Goal: Information Seeking & Learning: Find specific fact

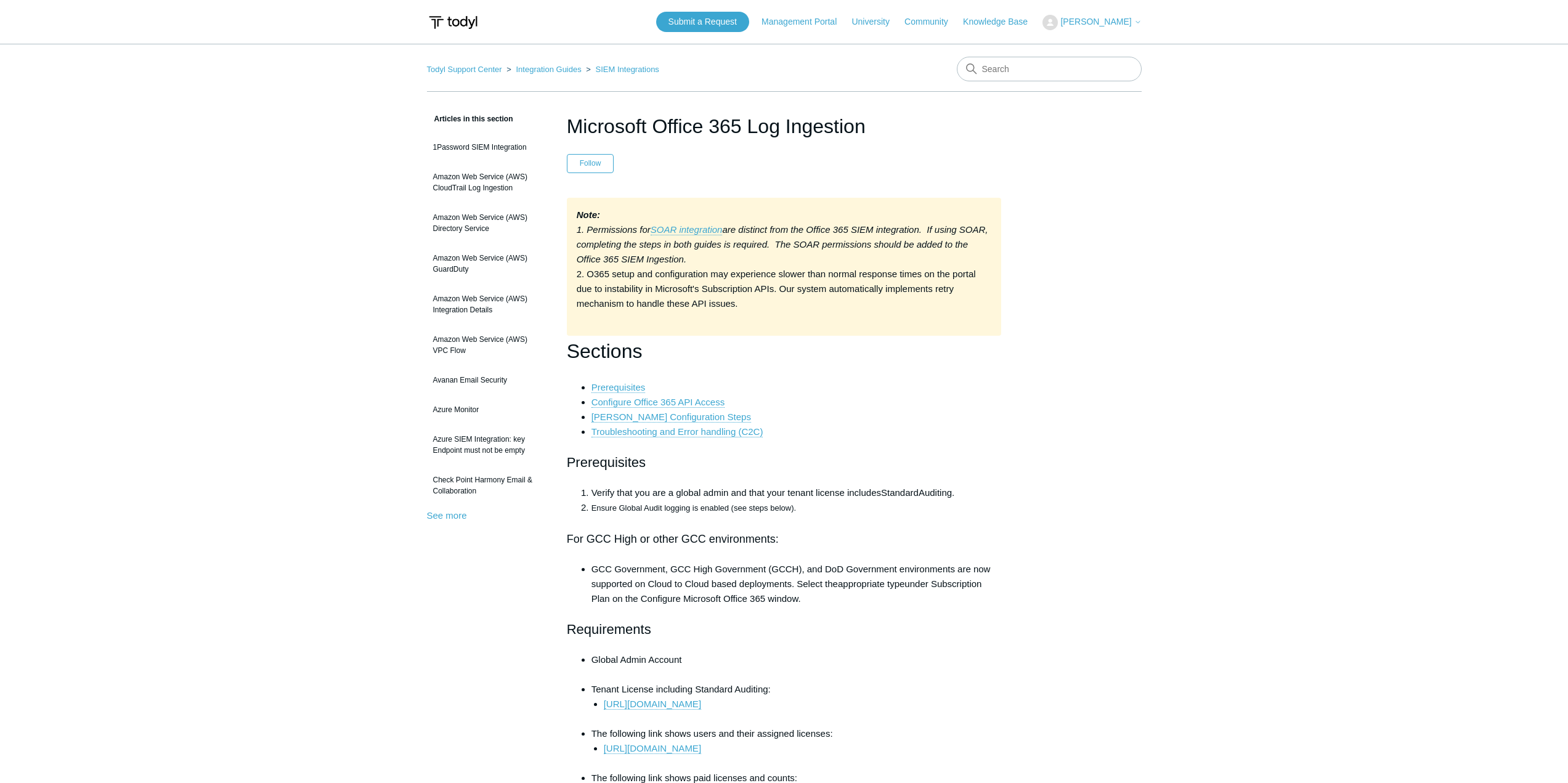
scroll to position [123, 0]
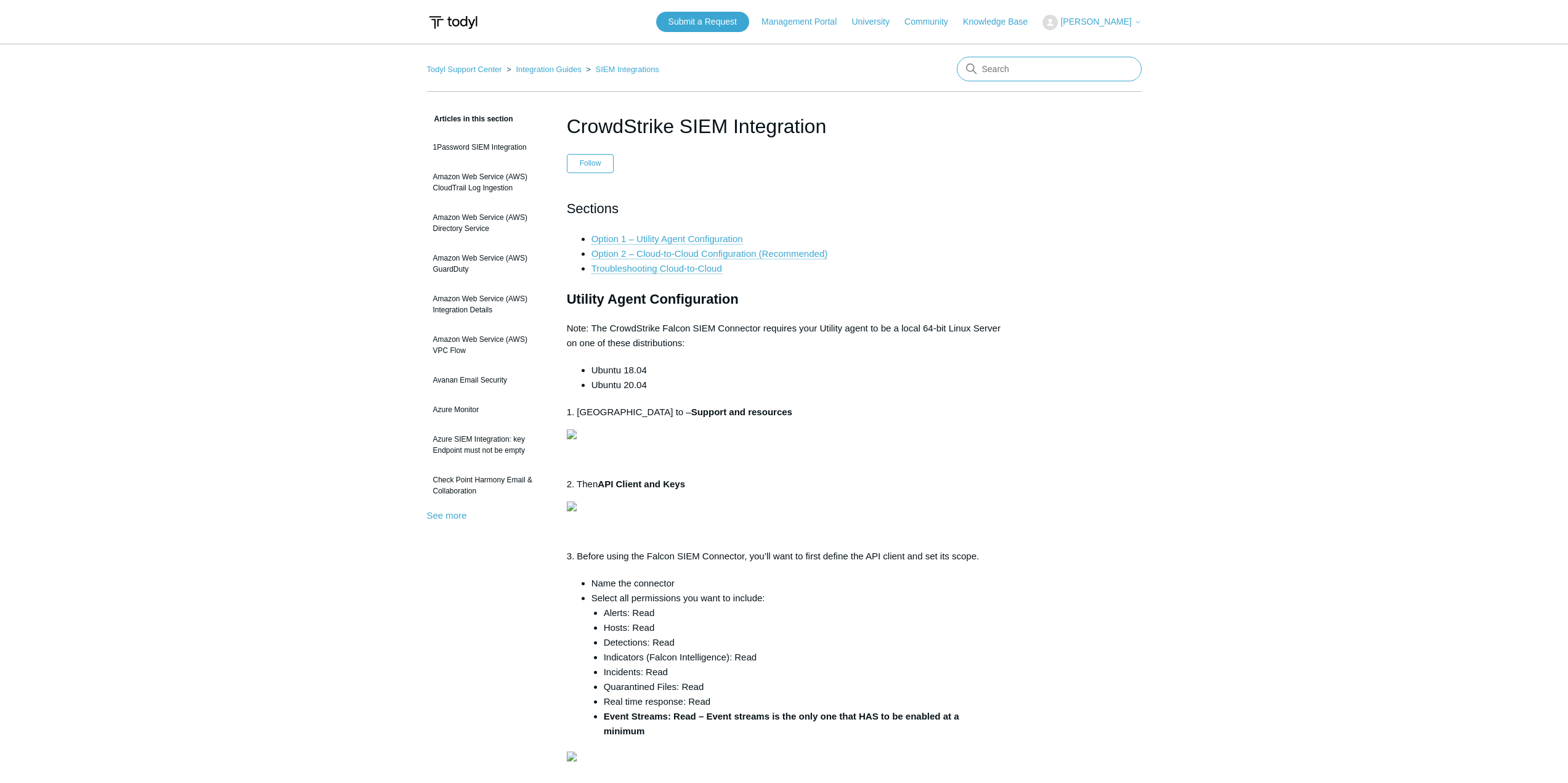
click at [1043, 62] on input "Search" at bounding box center [1049, 69] width 185 height 24
type input "static ip"
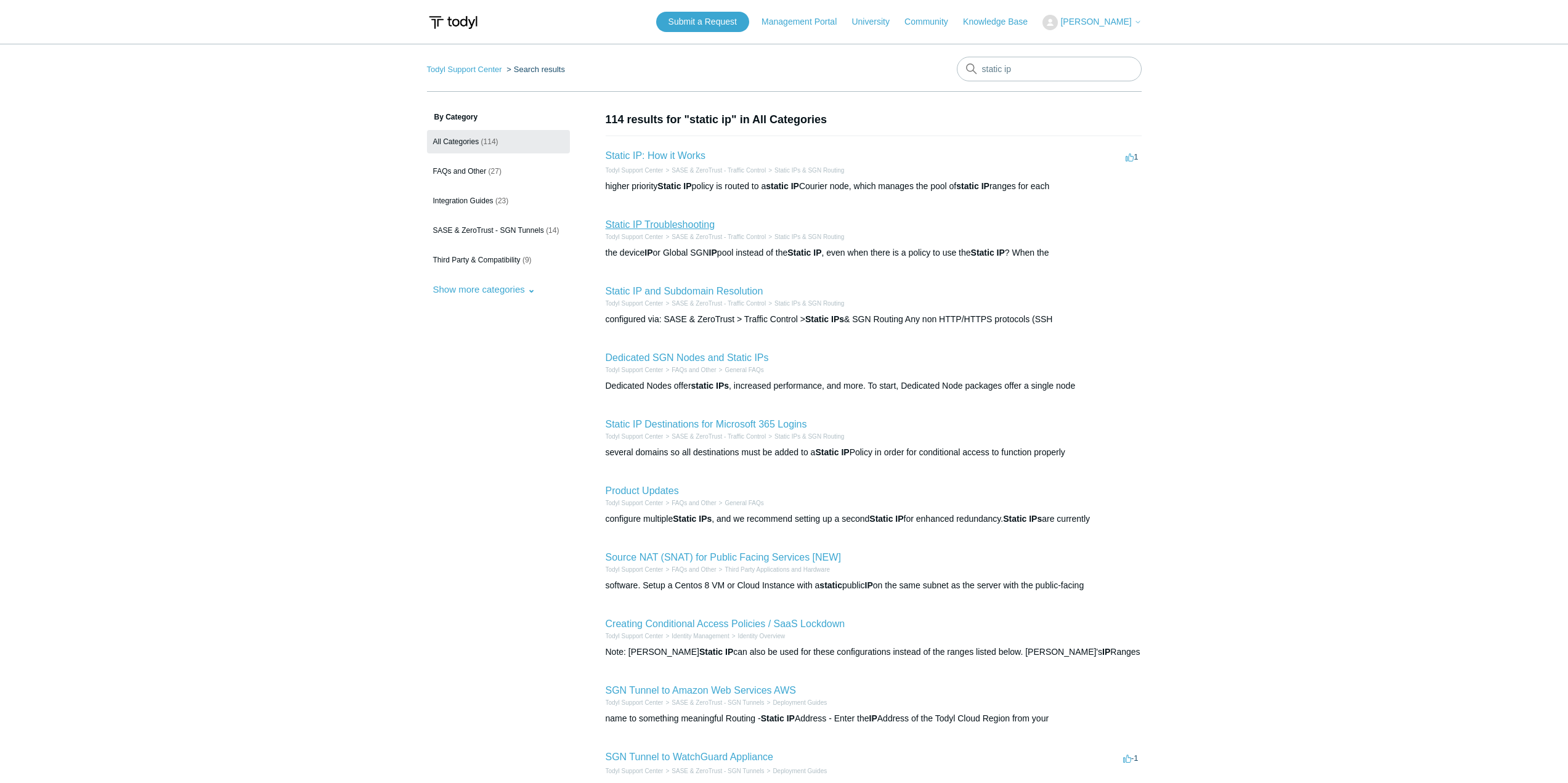
click at [660, 224] on link "Static IP Troubleshooting" at bounding box center [660, 224] width 110 height 10
